Goal: Task Accomplishment & Management: Use online tool/utility

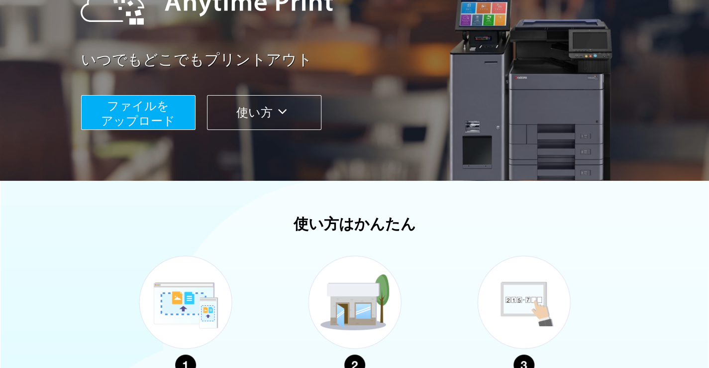
scroll to position [140, 0]
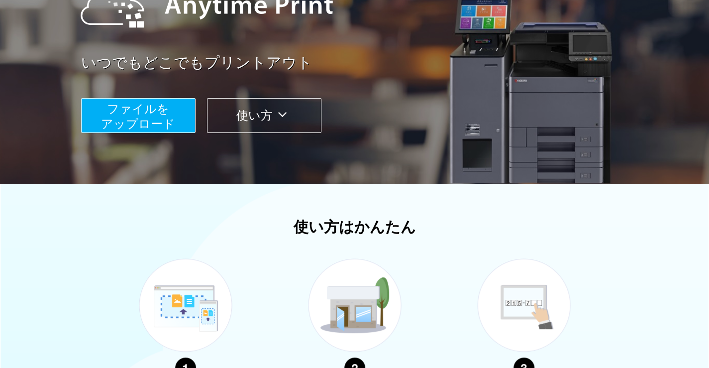
click at [248, 118] on button "使い方" at bounding box center [264, 115] width 114 height 35
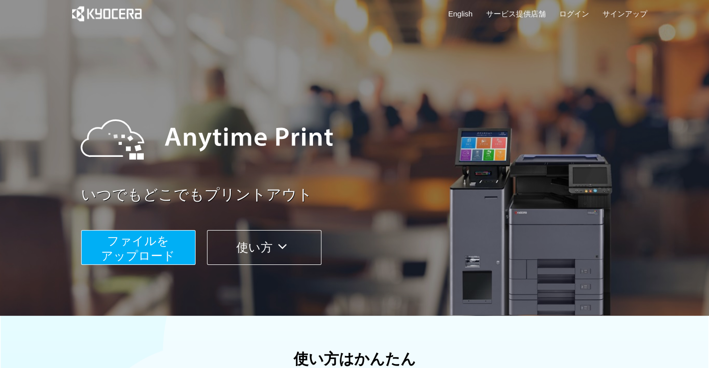
scroll to position [0, 0]
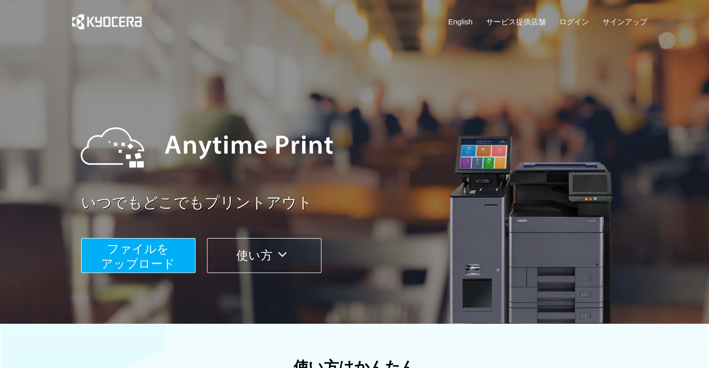
click at [242, 245] on button "使い方" at bounding box center [264, 255] width 114 height 35
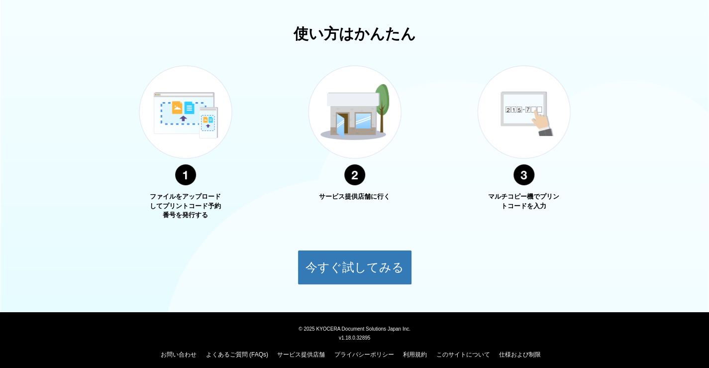
scroll to position [339, 0]
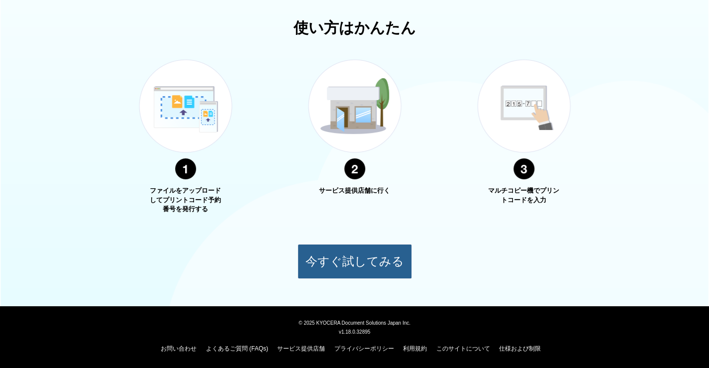
click at [336, 262] on button "今すぐ試してみる" at bounding box center [355, 261] width 114 height 35
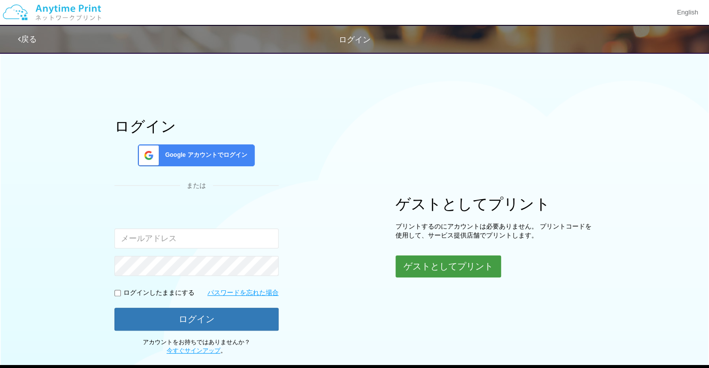
click at [418, 259] on button "ゲストとしてプリント" at bounding box center [449, 266] width 106 height 22
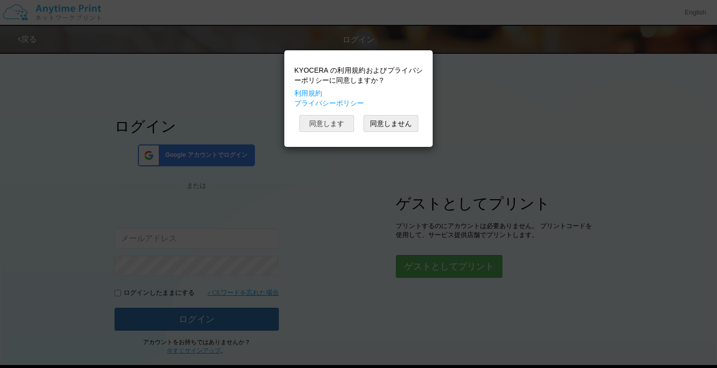
click at [336, 123] on button "同意します" at bounding box center [326, 123] width 55 height 17
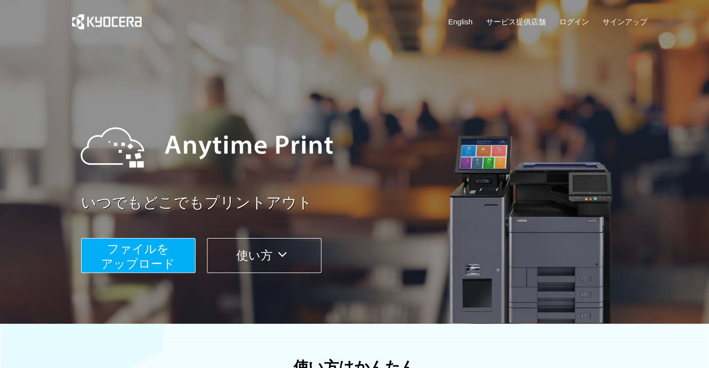
scroll to position [339, 0]
